Goal: Find contact information: Obtain details needed to contact an individual or organization

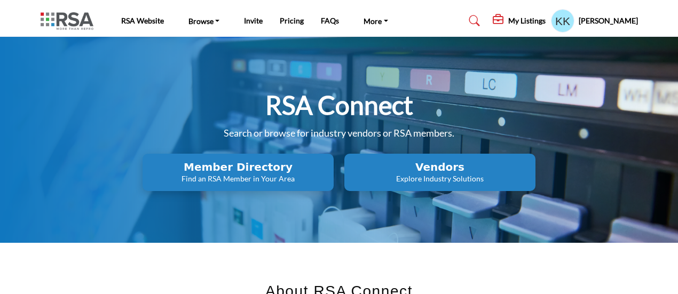
click at [613, 19] on h5 "[PERSON_NAME]" at bounding box center [607, 20] width 59 height 11
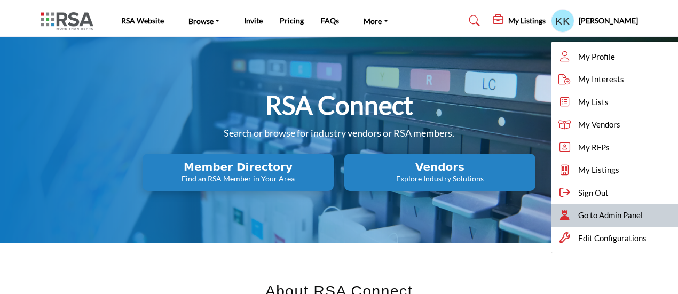
click at [612, 215] on span "Go to Admin Panel" at bounding box center [610, 215] width 65 height 12
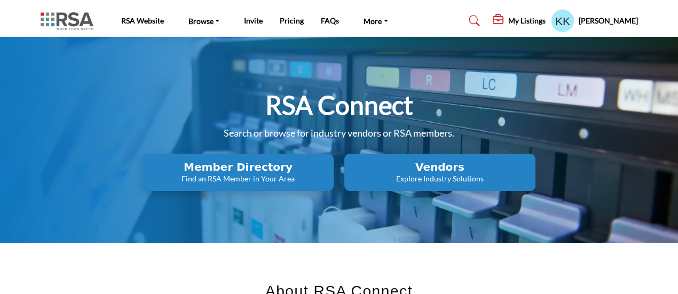
click at [609, 22] on h5 "Kellie Kleinz" at bounding box center [607, 20] width 59 height 11
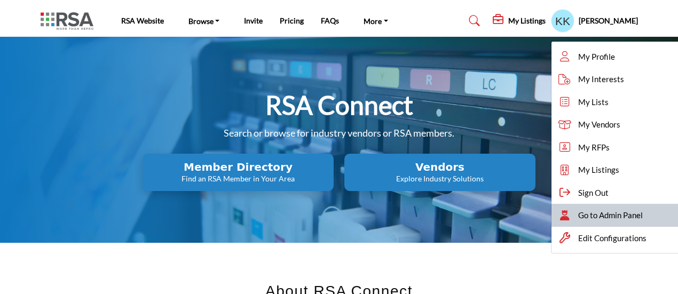
click at [599, 217] on span "Go to Admin Panel" at bounding box center [610, 215] width 65 height 12
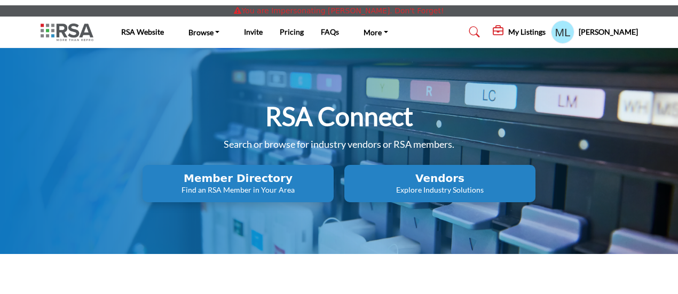
click at [252, 177] on h2 "Member Directory" at bounding box center [238, 178] width 185 height 13
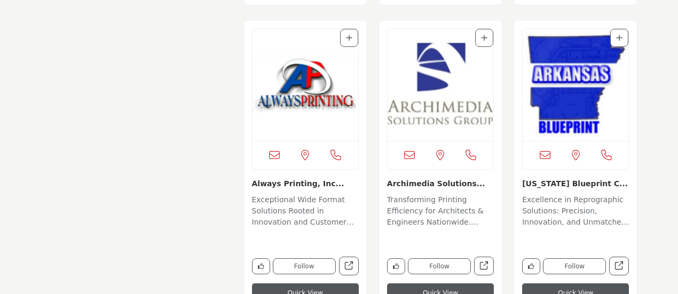
scroll to position [1174, 0]
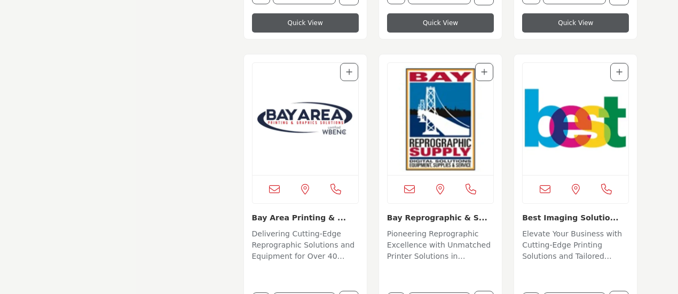
click at [555, 137] on img "Open Listing in new tab" at bounding box center [575, 119] width 106 height 112
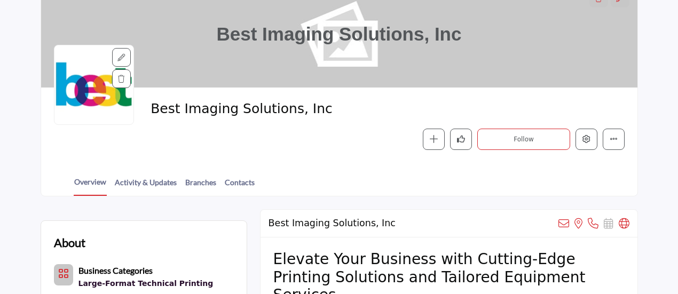
scroll to position [107, 0]
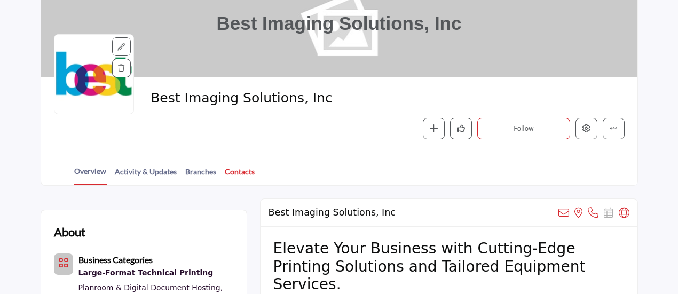
click at [233, 169] on link "Contacts" at bounding box center [239, 175] width 31 height 19
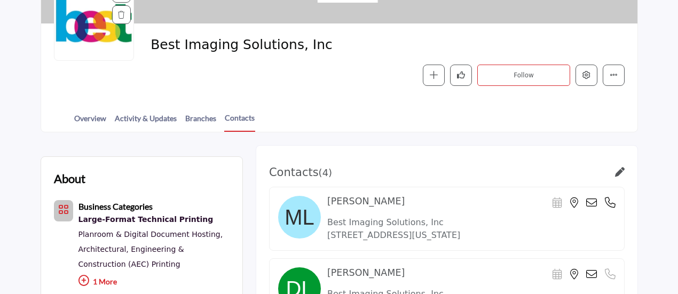
scroll to position [213, 0]
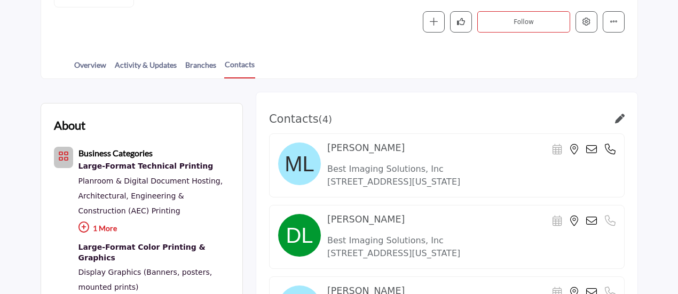
click at [609, 148] on icon at bounding box center [610, 149] width 11 height 11
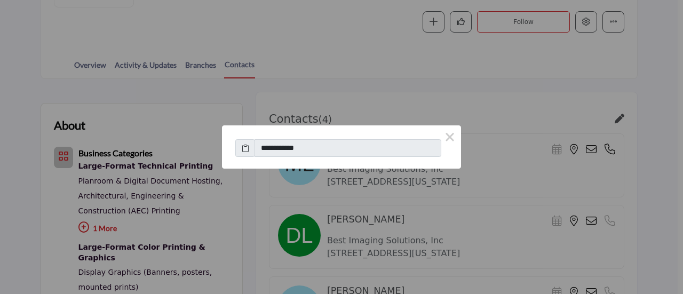
click at [496, 118] on div "**********" at bounding box center [341, 147] width 683 height 294
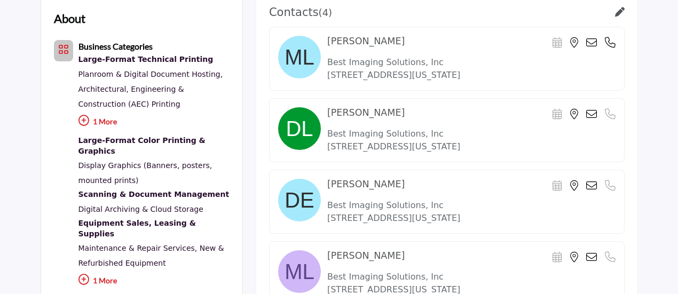
scroll to position [267, 0]
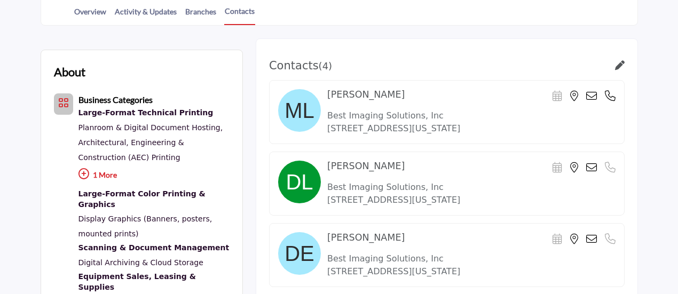
click at [591, 164] on icon at bounding box center [591, 167] width 11 height 11
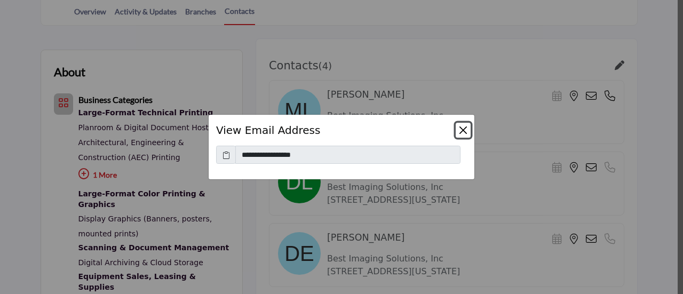
click at [462, 131] on button "Close" at bounding box center [463, 130] width 15 height 15
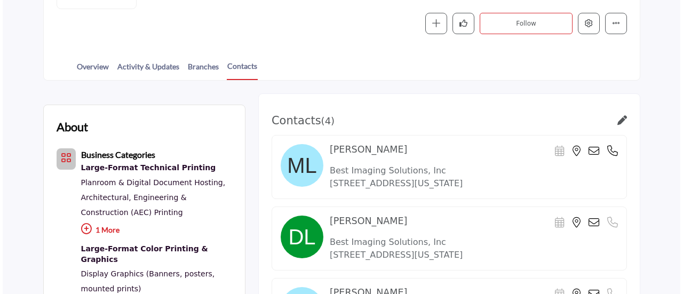
scroll to position [213, 0]
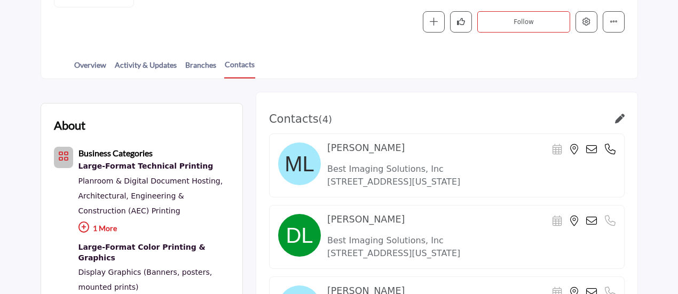
click at [607, 150] on icon at bounding box center [610, 149] width 11 height 11
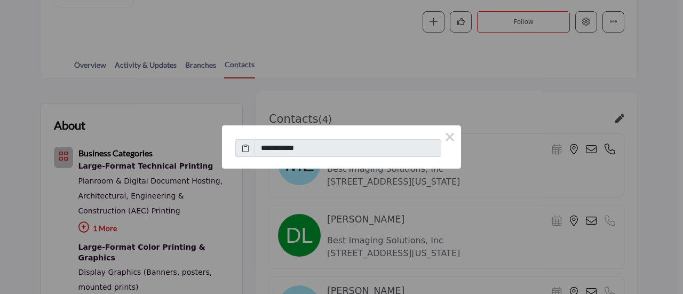
click at [202, 61] on div "**********" at bounding box center [341, 147] width 683 height 294
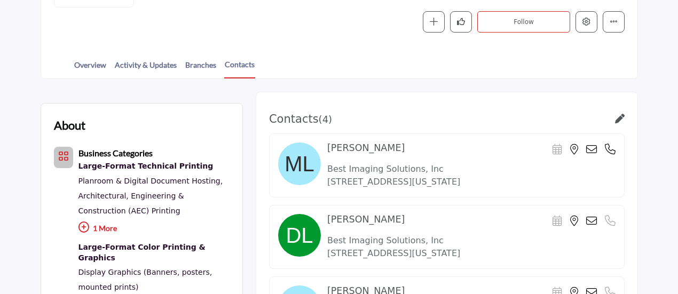
click at [611, 147] on icon at bounding box center [610, 149] width 11 height 11
